Goal: Task Accomplishment & Management: Use online tool/utility

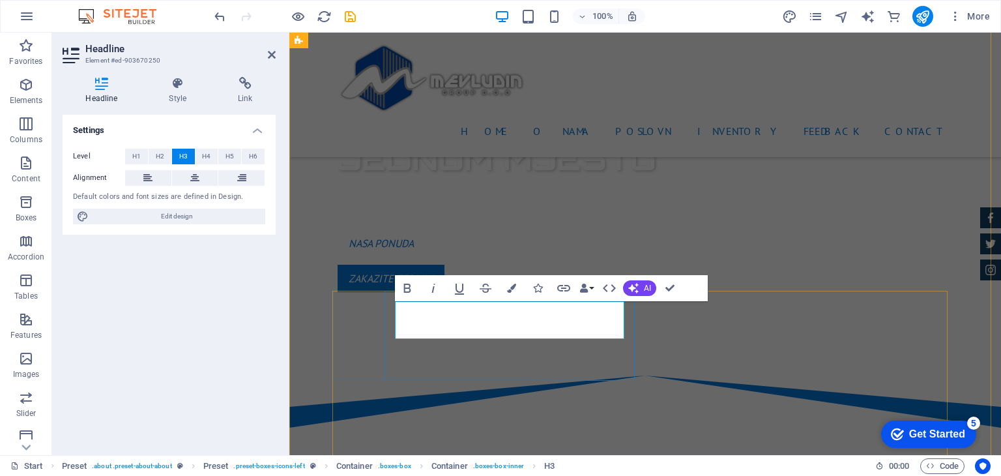
scroll to position [587, 0]
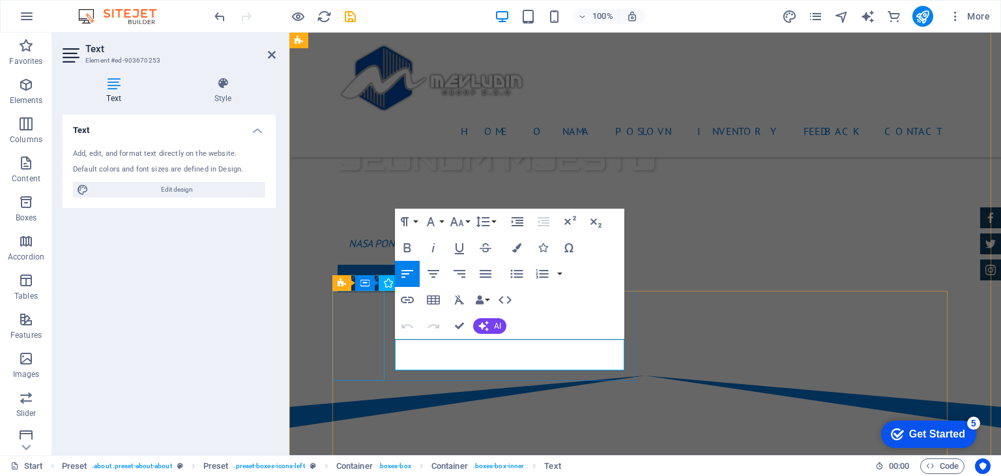
drag, startPoint x: 503, startPoint y: 362, endPoint x: 361, endPoint y: 351, distance: 142.6
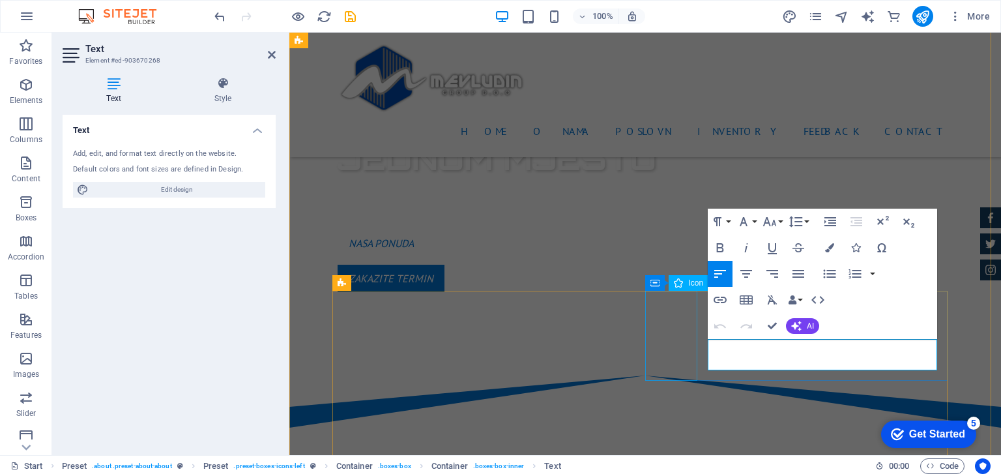
drag, startPoint x: 812, startPoint y: 361, endPoint x: 694, endPoint y: 351, distance: 118.4
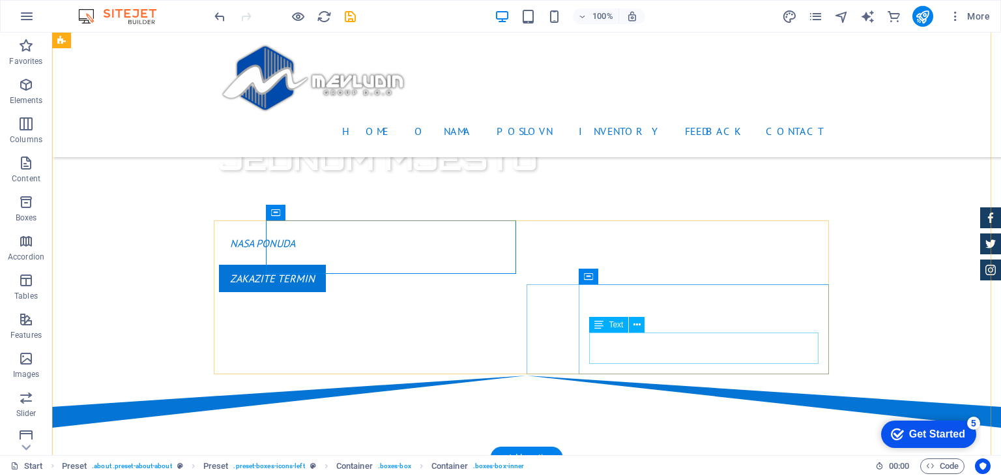
scroll to position [717, 0]
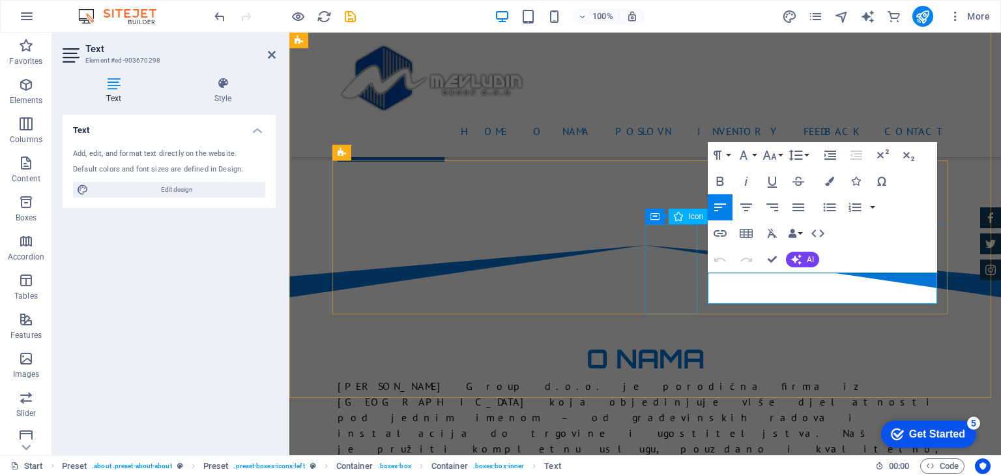
drag, startPoint x: 814, startPoint y: 290, endPoint x: 670, endPoint y: 282, distance: 143.6
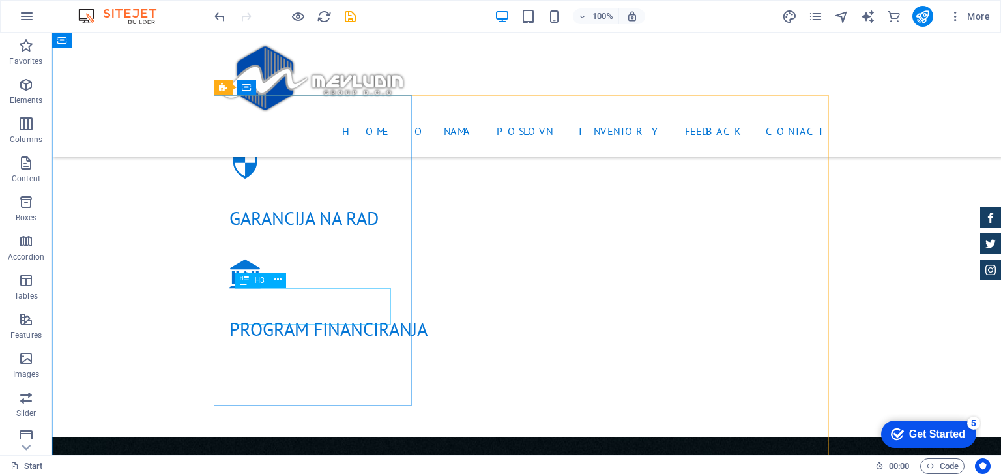
scroll to position [1630, 0]
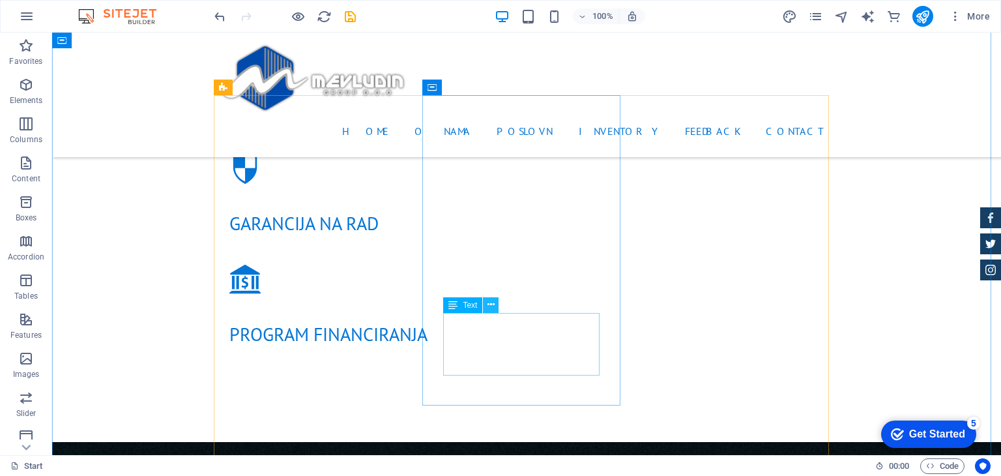
click at [486, 308] on button at bounding box center [491, 305] width 16 height 16
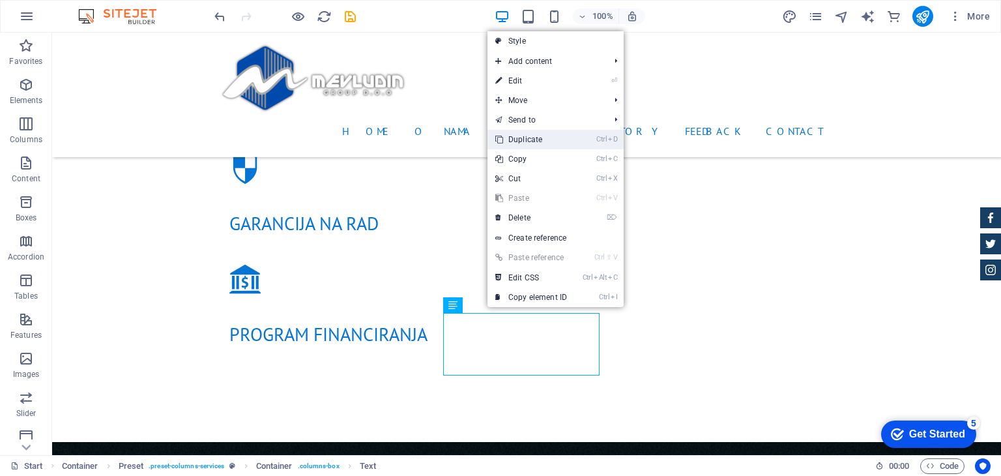
click at [513, 143] on link "Ctrl D Duplicate" at bounding box center [531, 140] width 87 height 20
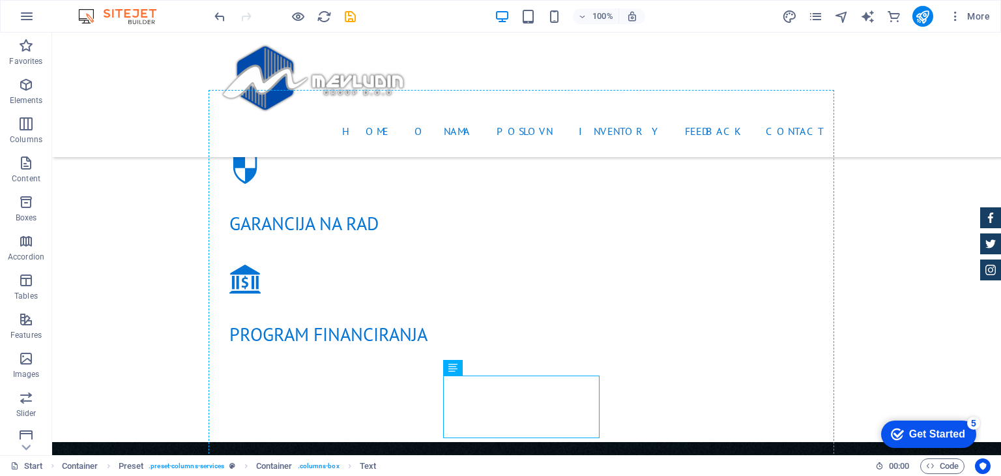
drag, startPoint x: 522, startPoint y: 401, endPoint x: 277, endPoint y: 366, distance: 247.6
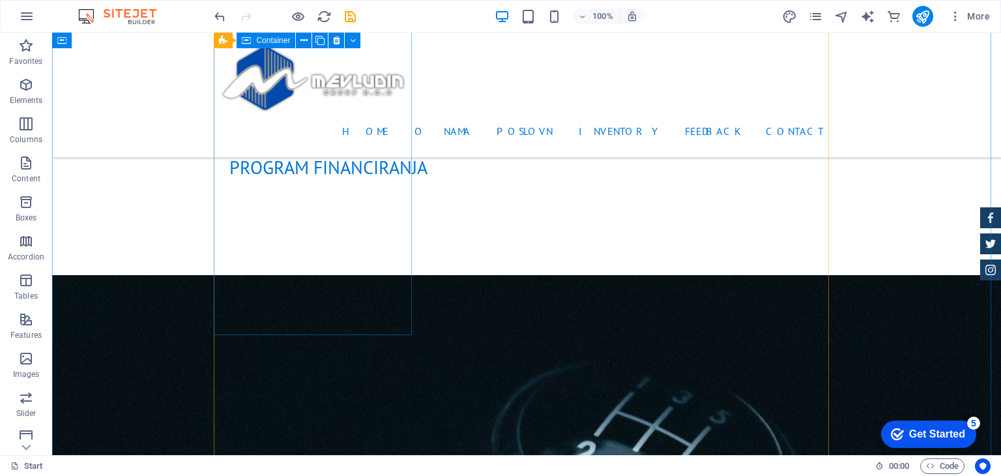
scroll to position [1656, 0]
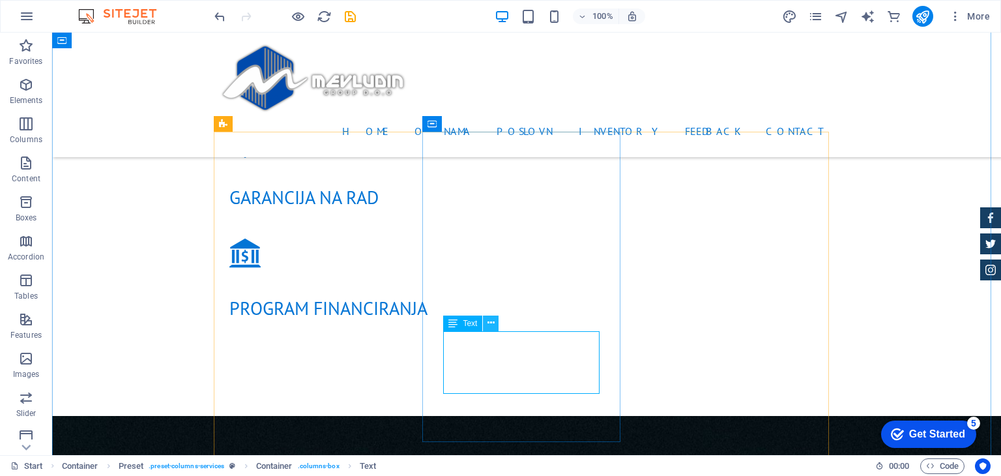
click at [491, 322] on icon at bounding box center [491, 323] width 7 height 14
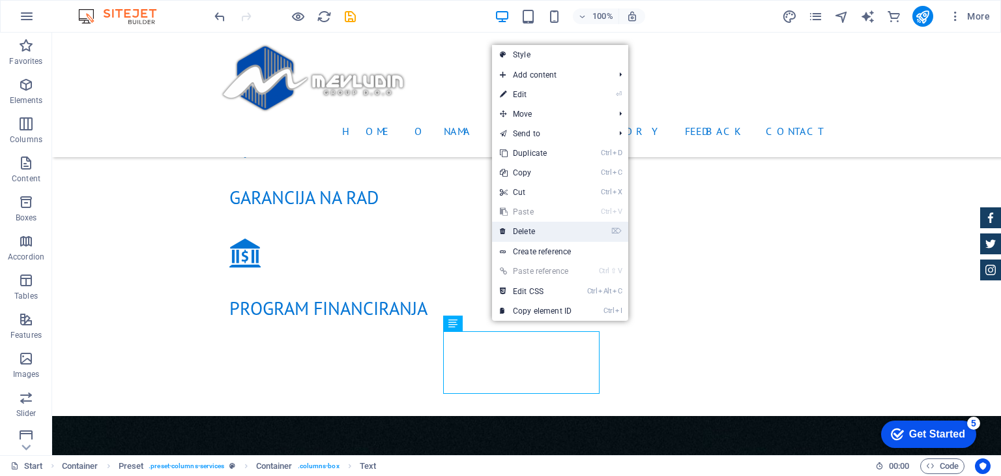
click at [529, 231] on link "⌦ Delete" at bounding box center [535, 232] width 87 height 20
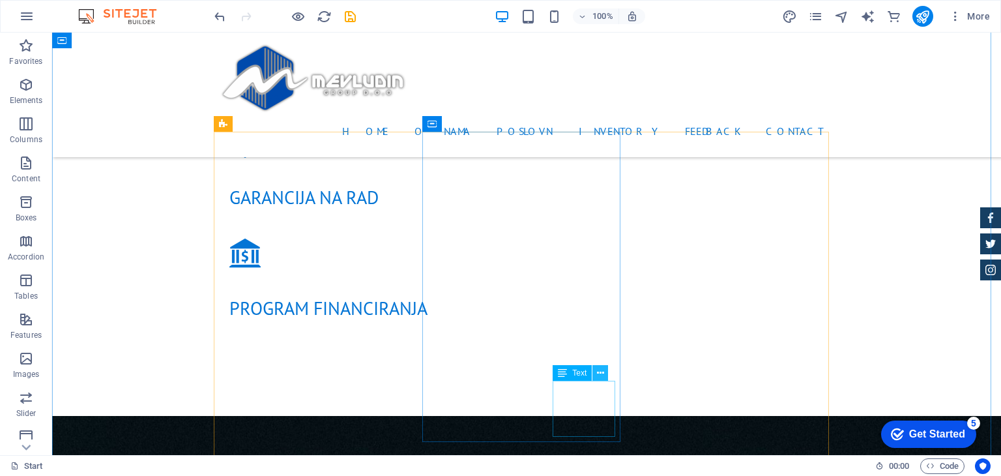
click at [597, 375] on icon at bounding box center [600, 373] width 7 height 14
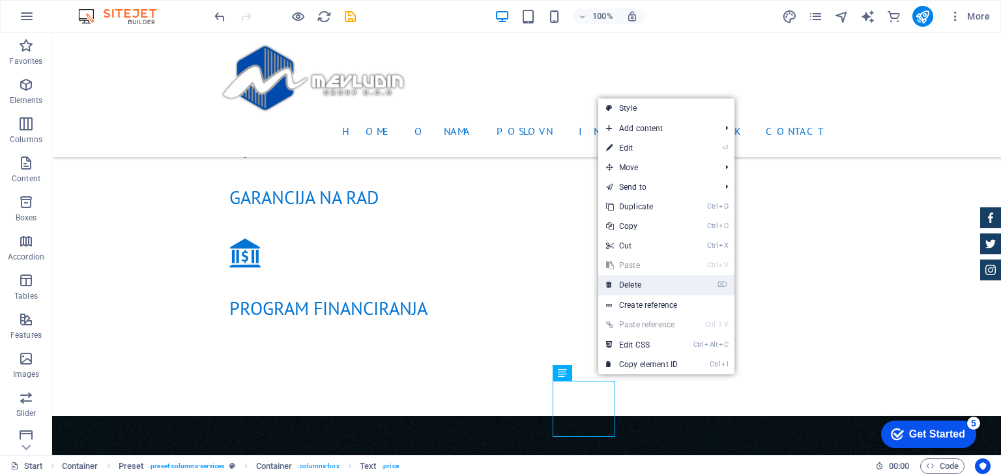
click at [634, 285] on link "⌦ Delete" at bounding box center [641, 285] width 87 height 20
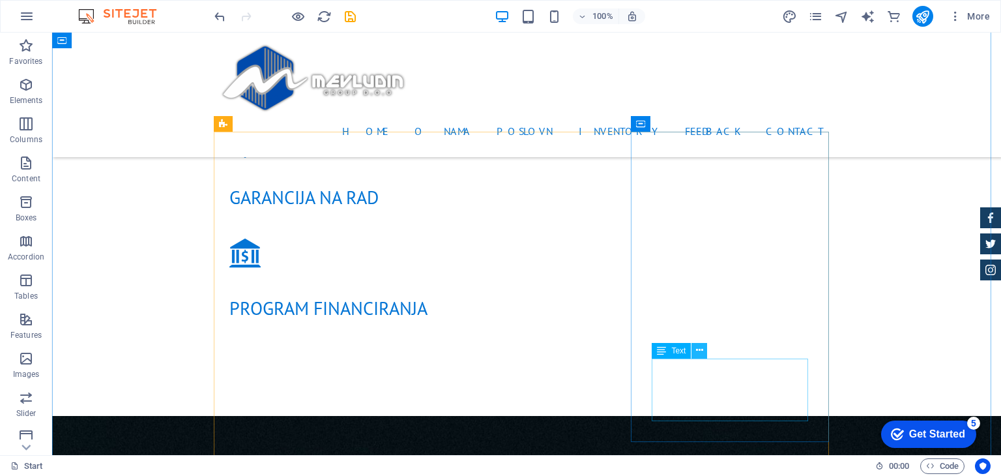
click at [696, 350] on icon at bounding box center [699, 351] width 7 height 14
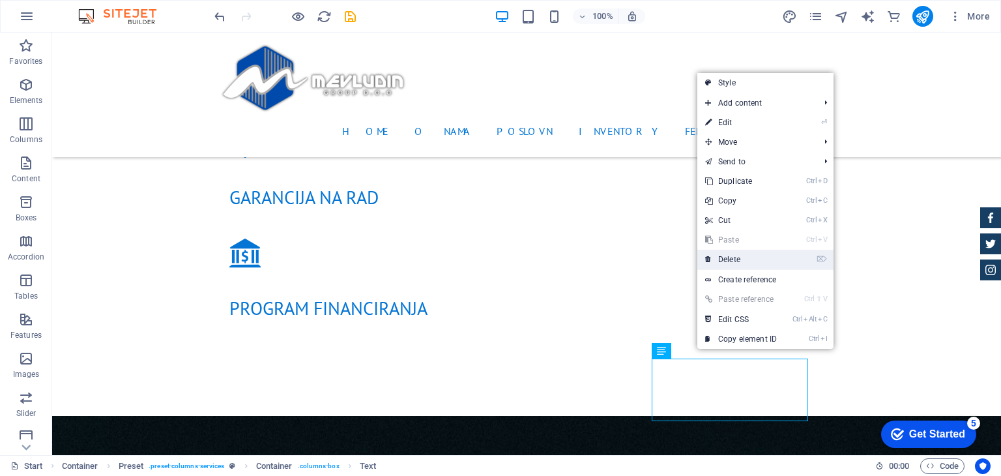
drag, startPoint x: 737, startPoint y: 263, endPoint x: 685, endPoint y: 231, distance: 60.3
click at [737, 263] on link "⌦ Delete" at bounding box center [741, 260] width 87 height 20
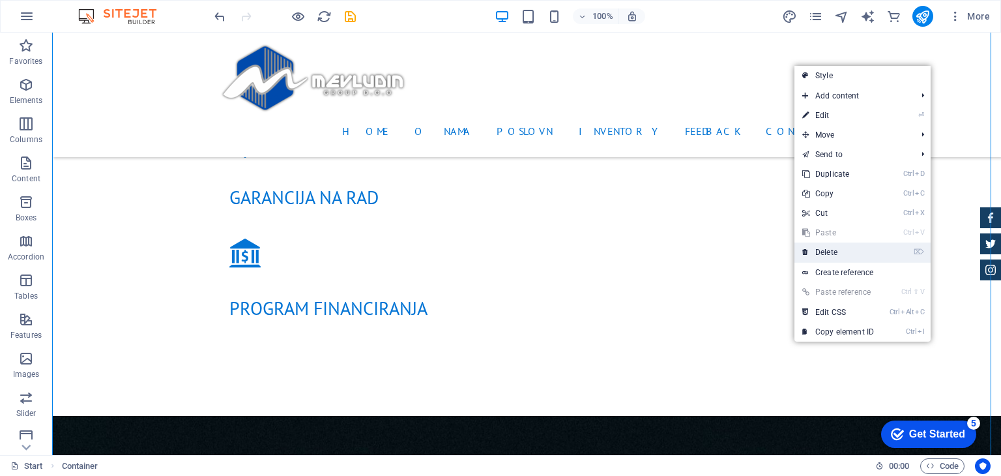
click at [832, 251] on link "⌦ Delete" at bounding box center [838, 253] width 87 height 20
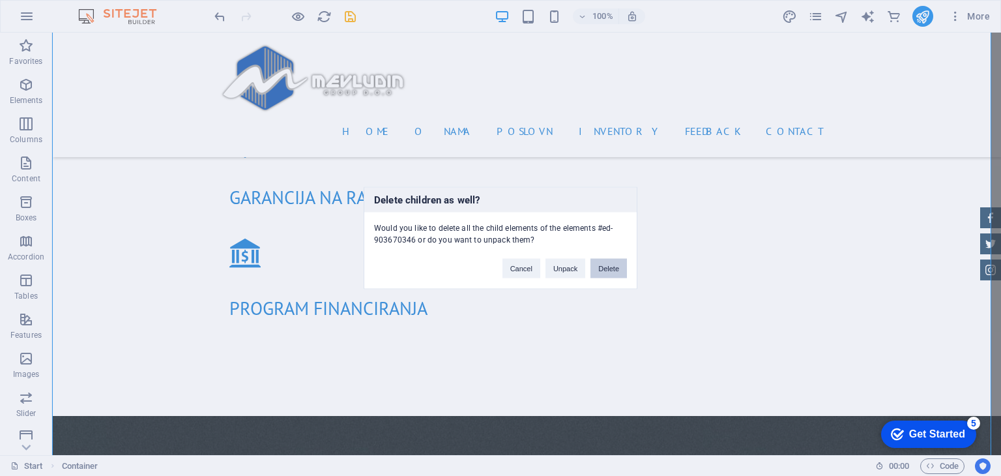
click at [608, 272] on button "Delete" at bounding box center [609, 269] width 37 height 20
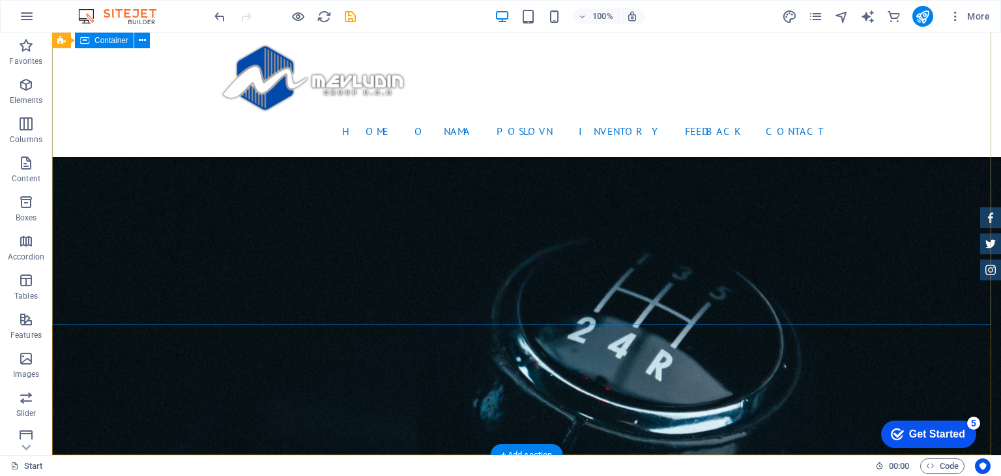
scroll to position [1580, 0]
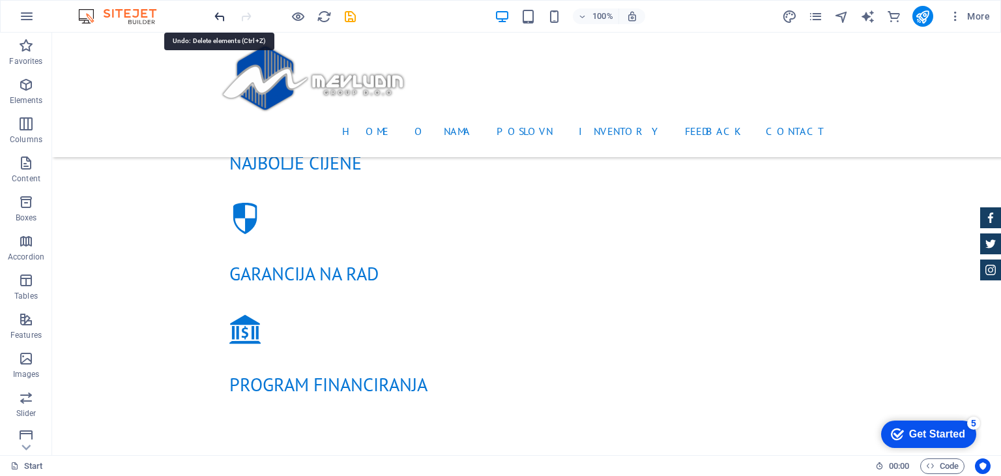
click at [224, 18] on icon "undo" at bounding box center [220, 16] width 15 height 15
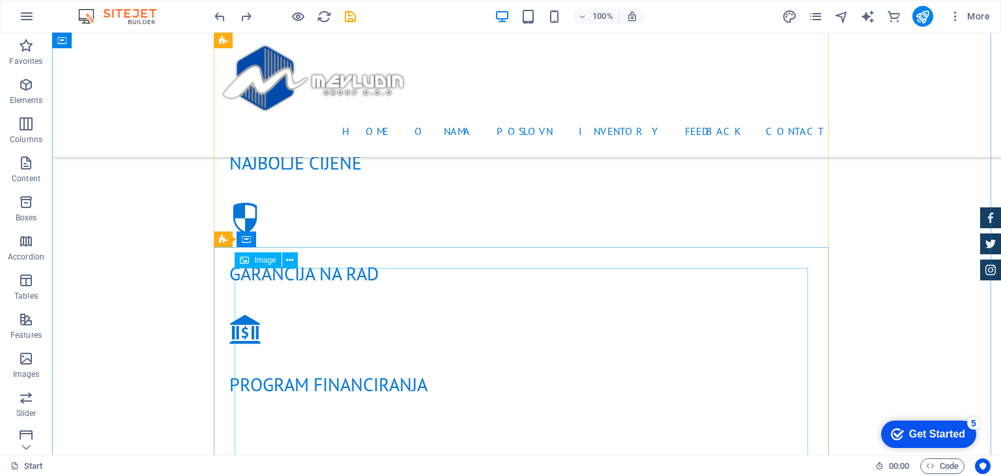
scroll to position [1840, 0]
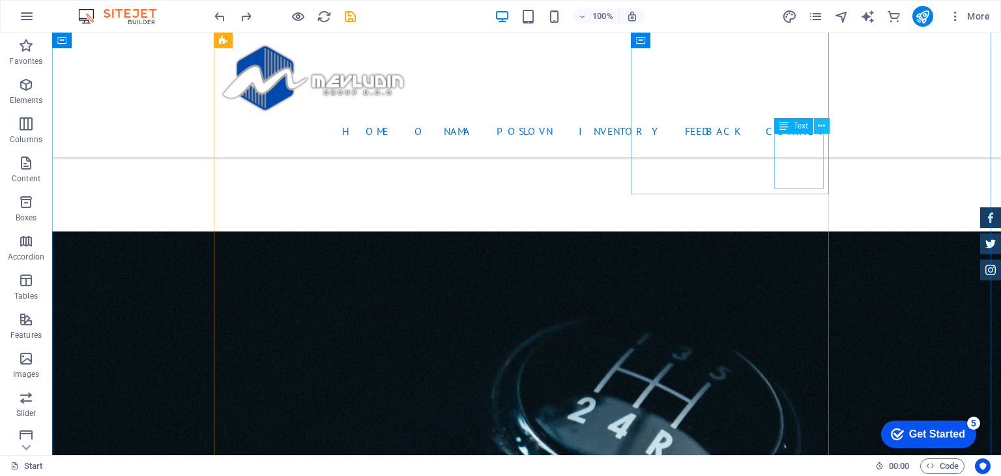
click at [816, 128] on button at bounding box center [822, 126] width 16 height 16
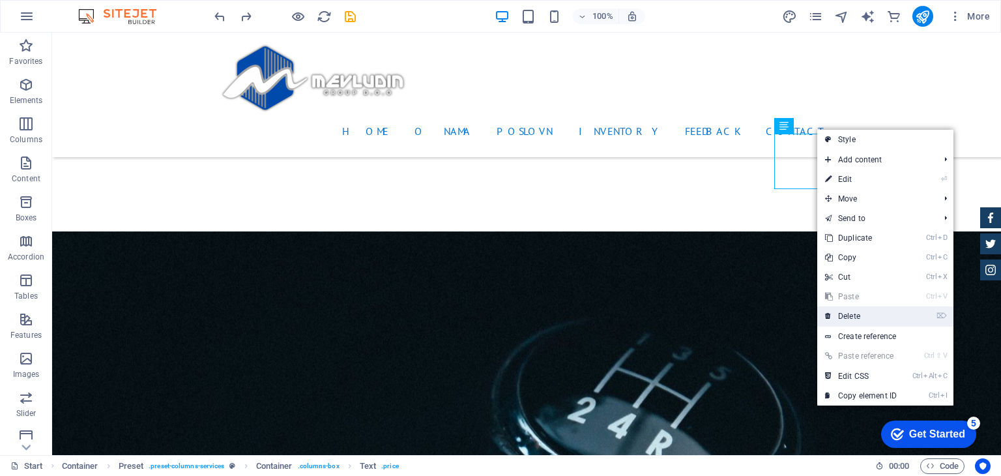
click at [861, 309] on link "⌦ Delete" at bounding box center [860, 316] width 87 height 20
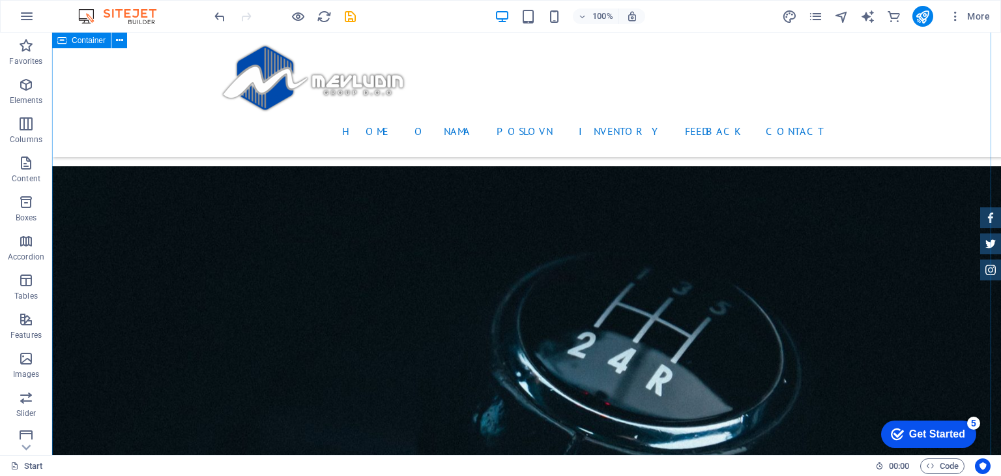
scroll to position [2297, 0]
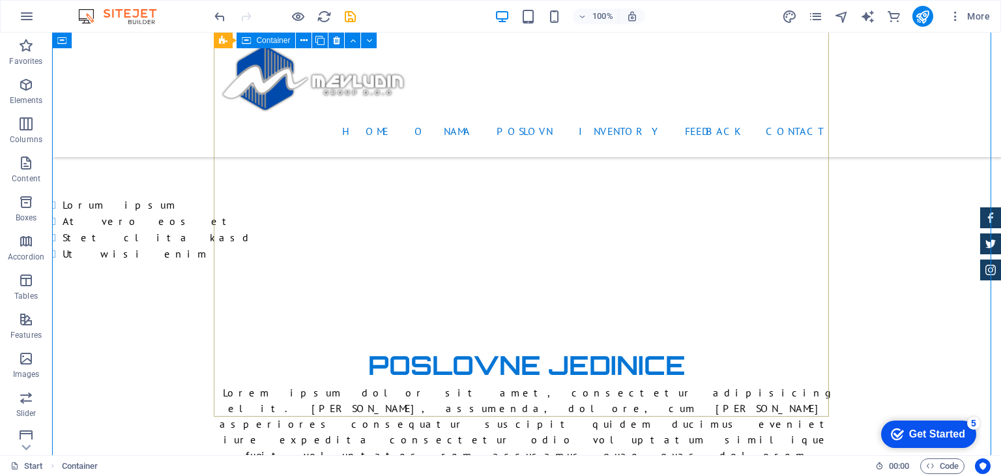
scroll to position [2427, 0]
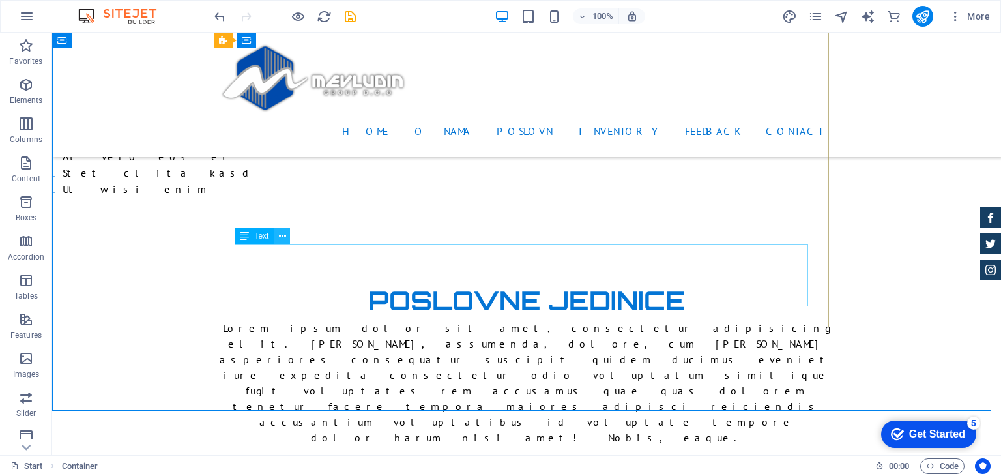
click at [284, 239] on icon at bounding box center [282, 236] width 7 height 14
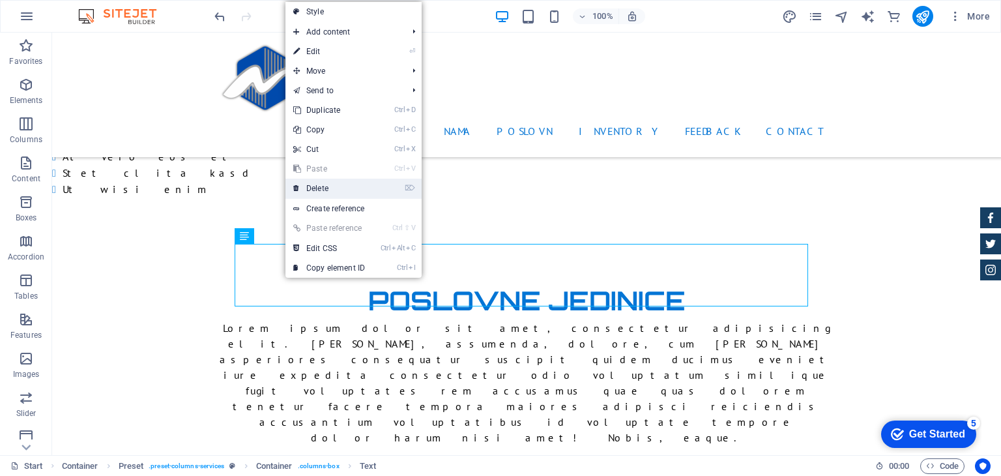
click at [326, 191] on link "⌦ Delete" at bounding box center [329, 189] width 87 height 20
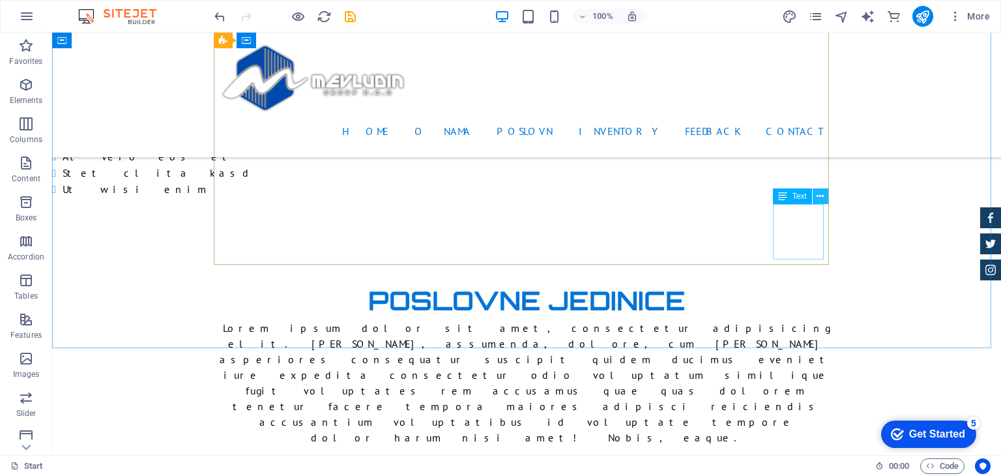
click at [817, 199] on icon at bounding box center [820, 197] width 7 height 14
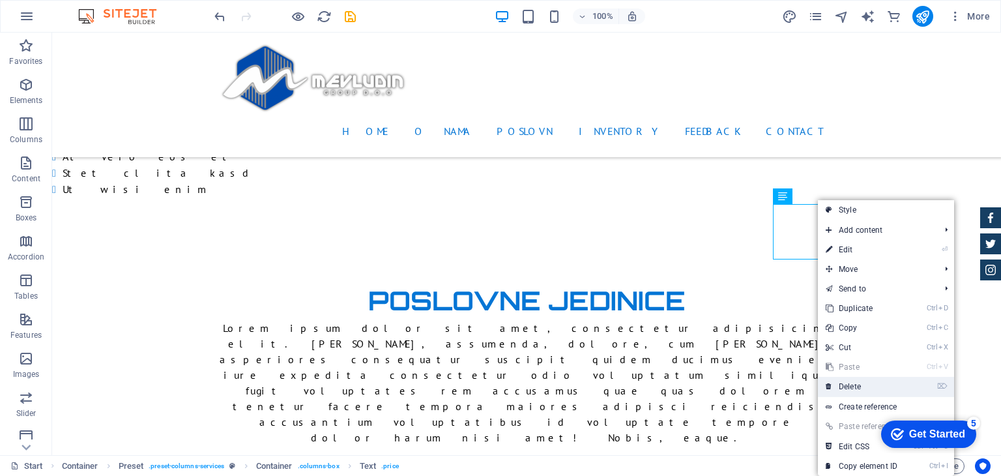
click at [849, 383] on link "⌦ Delete" at bounding box center [861, 387] width 87 height 20
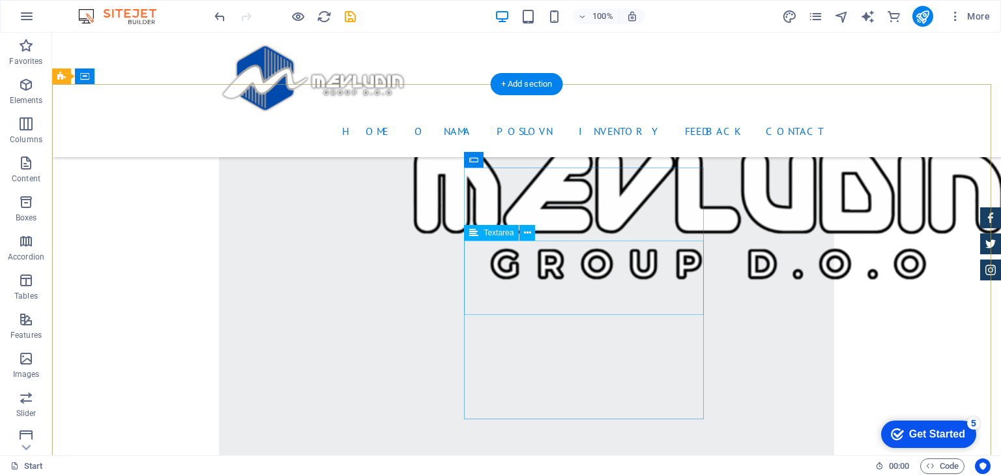
scroll to position [3142, 0]
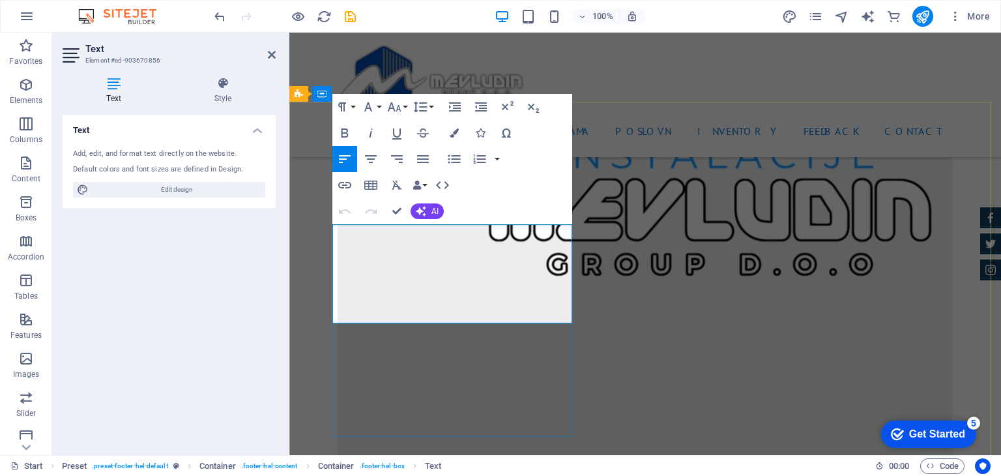
drag, startPoint x: 514, startPoint y: 252, endPoint x: 539, endPoint y: 254, distance: 24.8
click at [288, 309] on div at bounding box center [287, 244] width 3 height 422
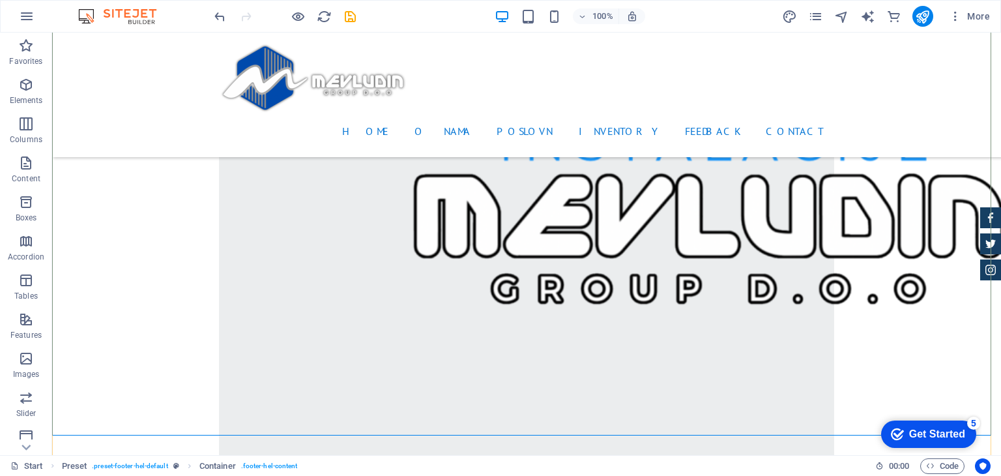
scroll to position [3337, 0]
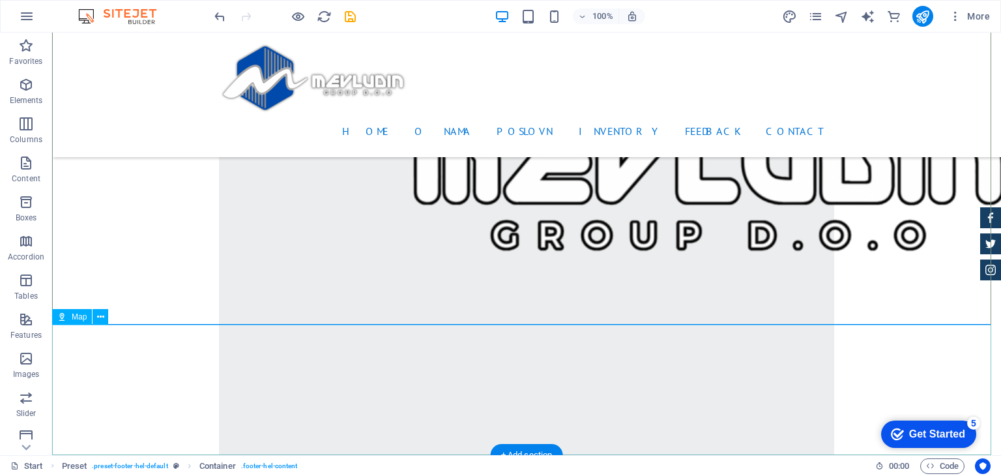
select select "1"
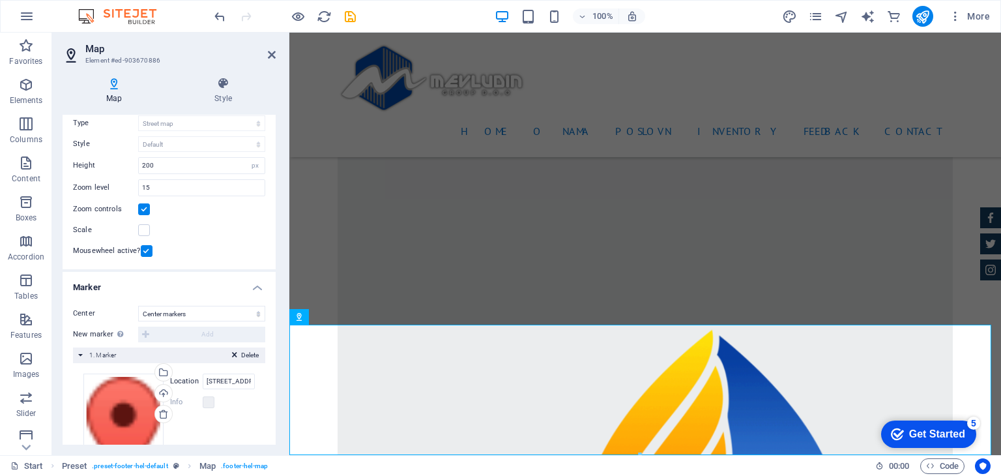
scroll to position [0, 0]
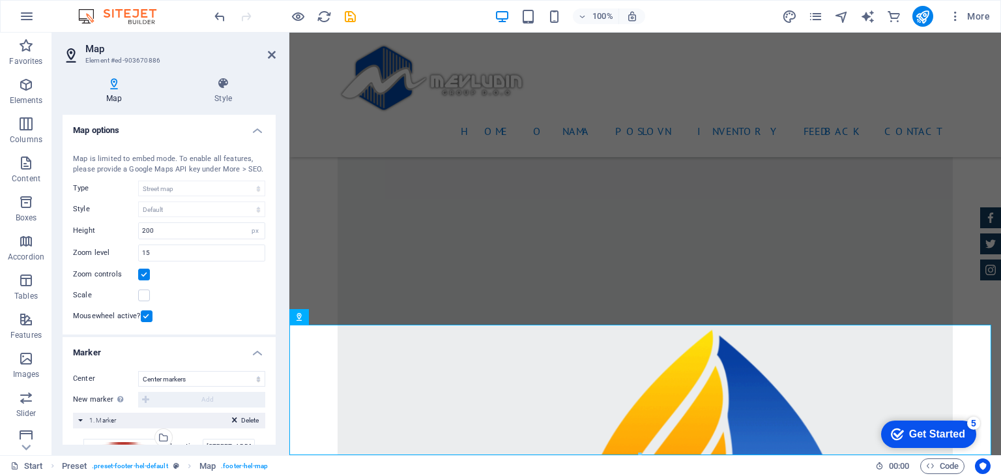
click at [87, 195] on label "Type" at bounding box center [105, 189] width 65 height 16
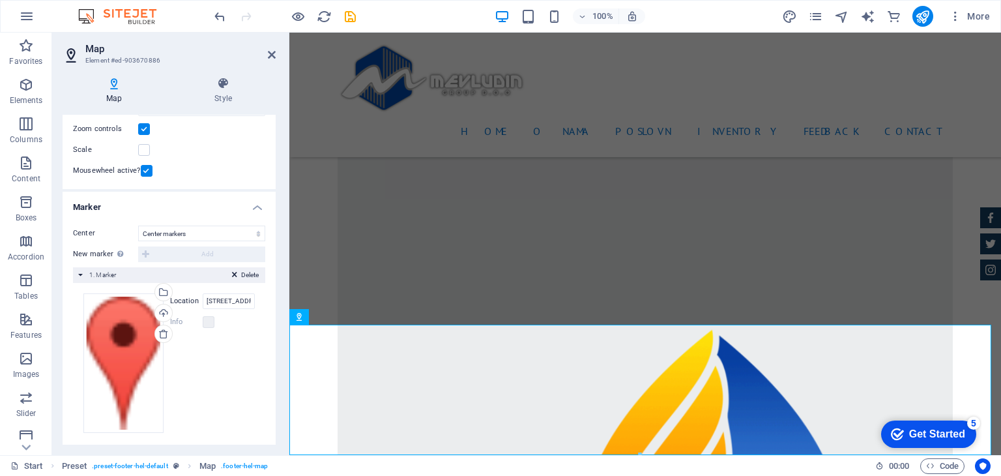
scroll to position [151, 0]
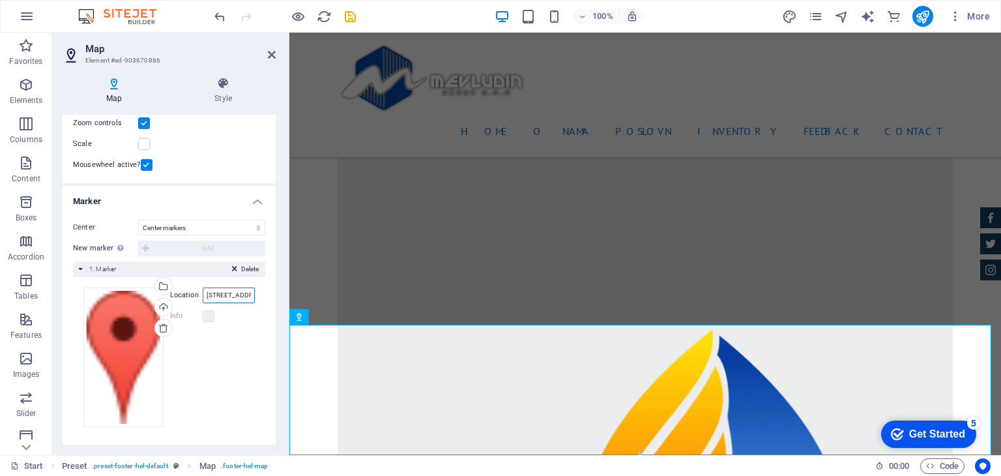
click at [226, 293] on input "[STREET_ADDRESS][US_STATE]" at bounding box center [229, 295] width 52 height 16
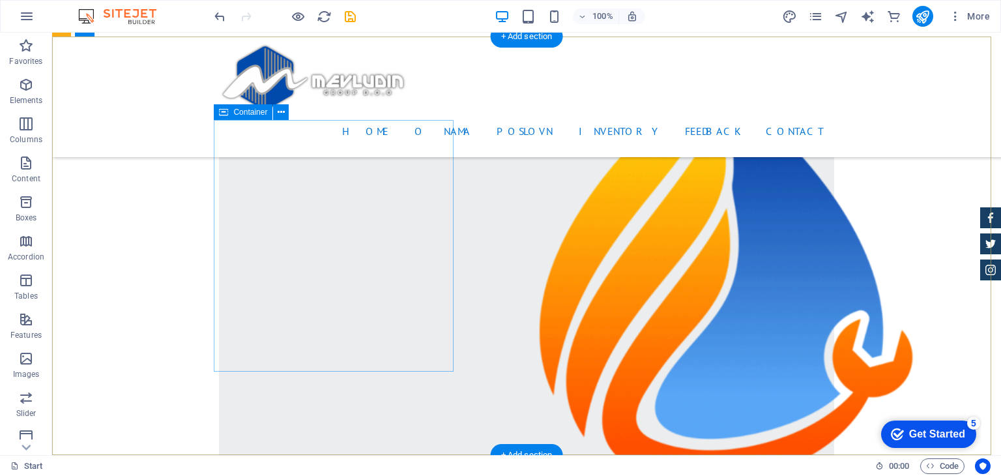
scroll to position [3207, 0]
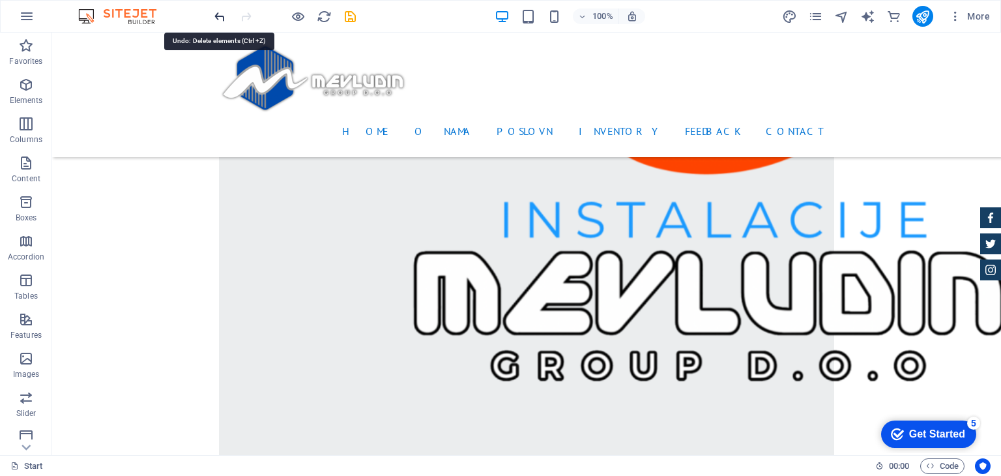
click at [222, 20] on icon "undo" at bounding box center [220, 16] width 15 height 15
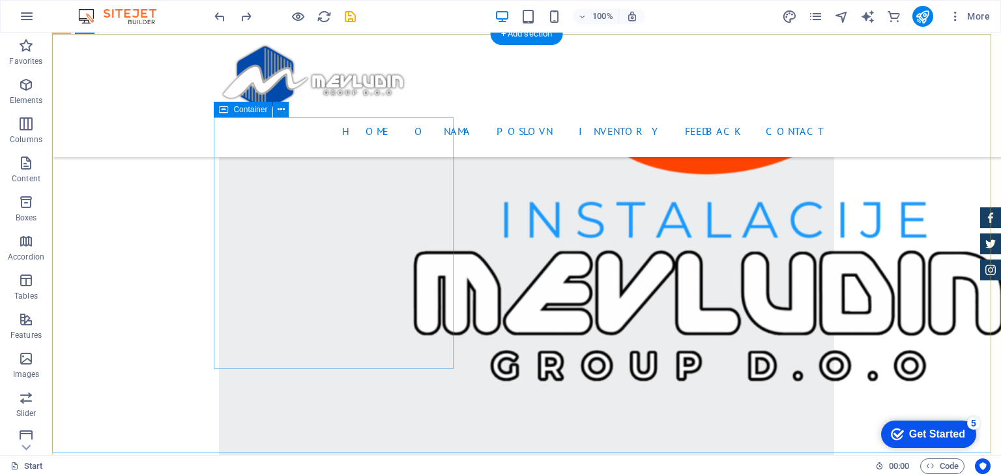
scroll to position [3337, 0]
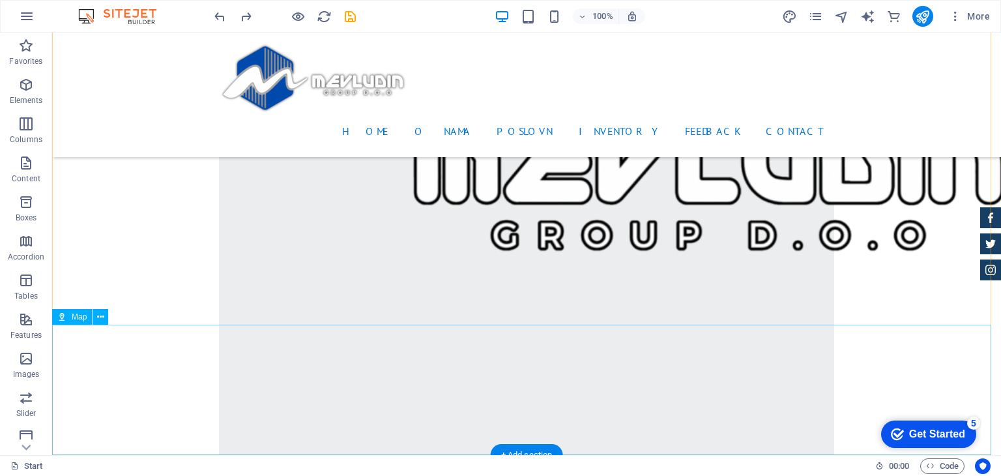
select select "1"
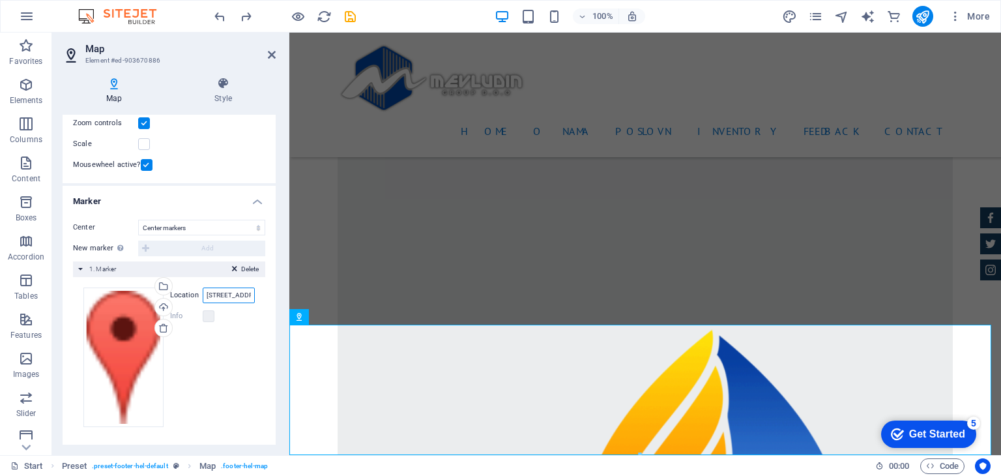
scroll to position [0, 63]
drag, startPoint x: 210, startPoint y: 293, endPoint x: 274, endPoint y: 299, distance: 64.9
click at [274, 299] on div "Map options Map center [STREET_ADDRESS][US_STATE] Map is limited to embed mode.…" at bounding box center [169, 280] width 213 height 330
type input "1"
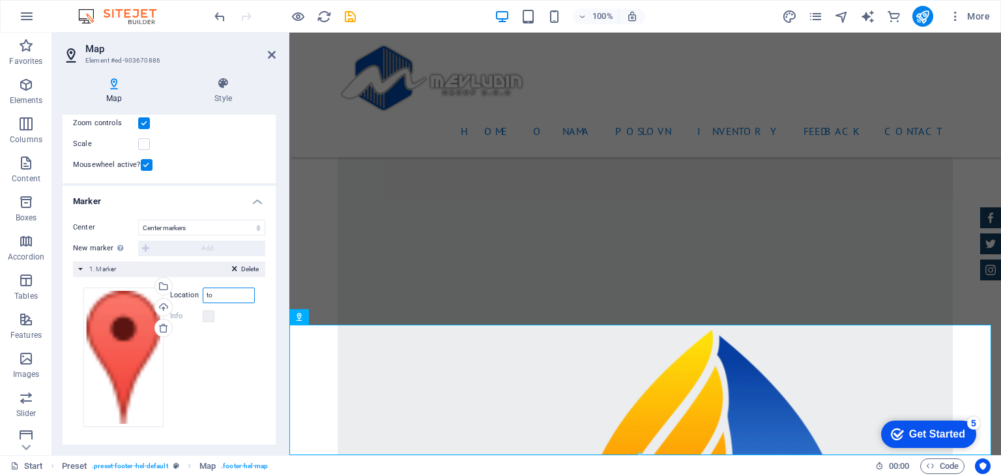
type input "t"
type input "Todorovska Slpanica"
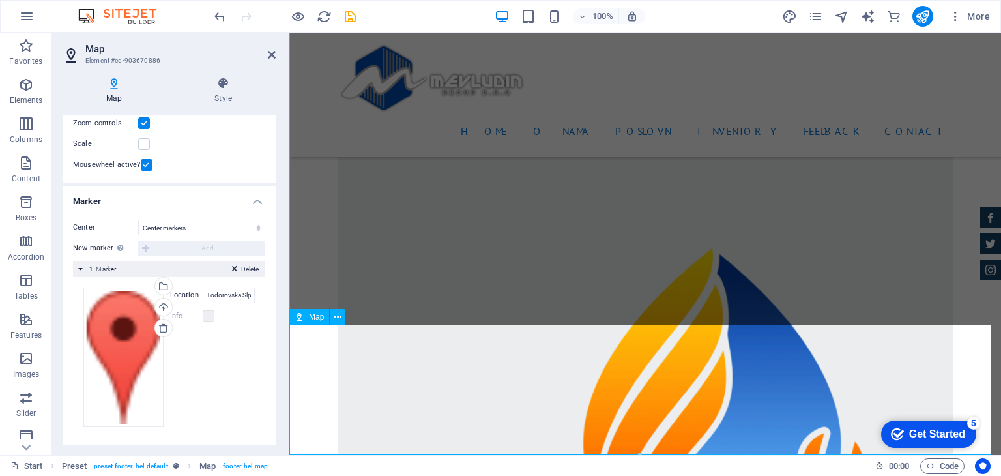
scroll to position [3475, 0]
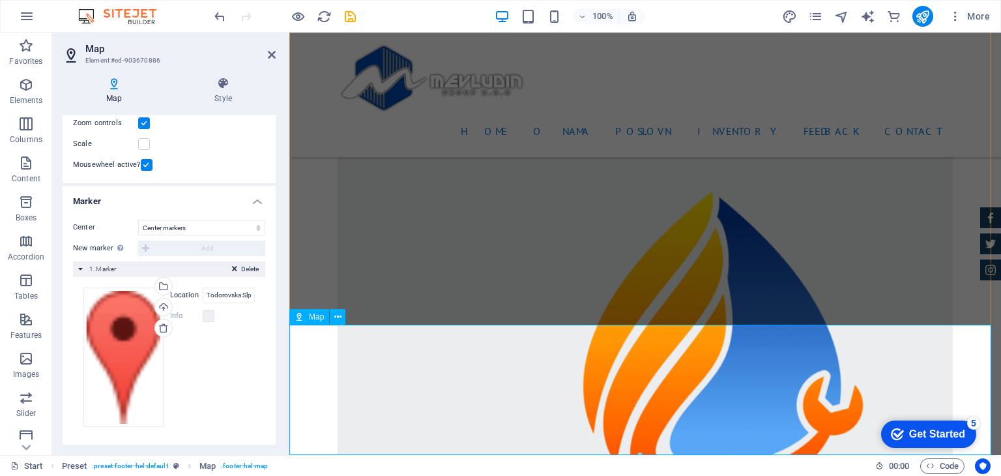
click at [209, 312] on label at bounding box center [209, 316] width 12 height 12
click at [304, 313] on div "Map" at bounding box center [309, 317] width 40 height 16
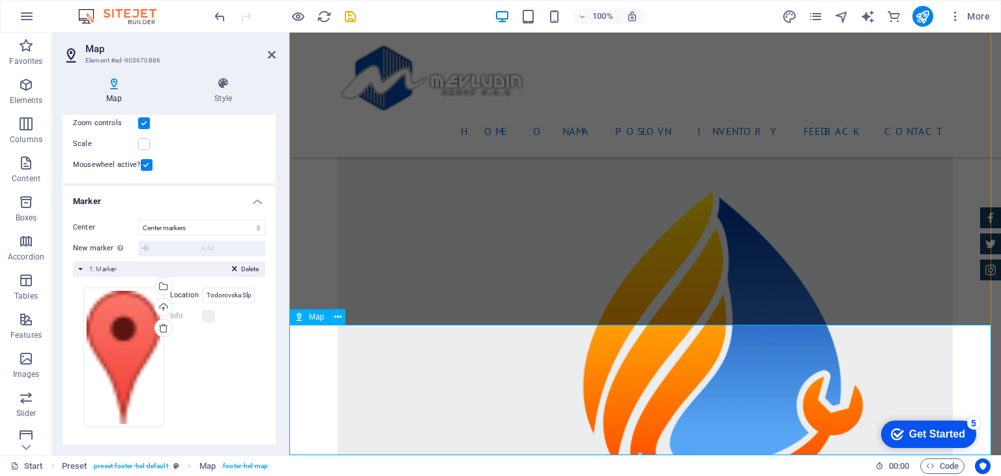
click at [304, 313] on div "Map" at bounding box center [309, 317] width 40 height 16
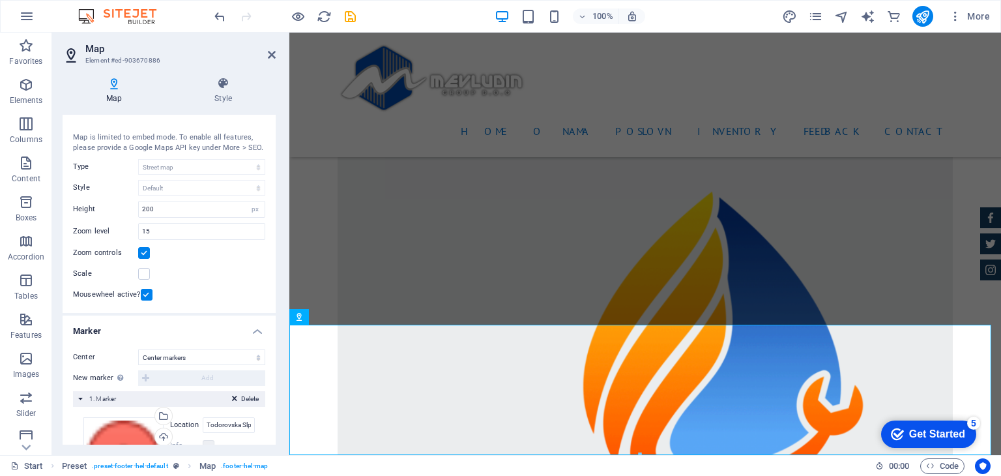
scroll to position [151, 0]
